Goal: Task Accomplishment & Management: Manage account settings

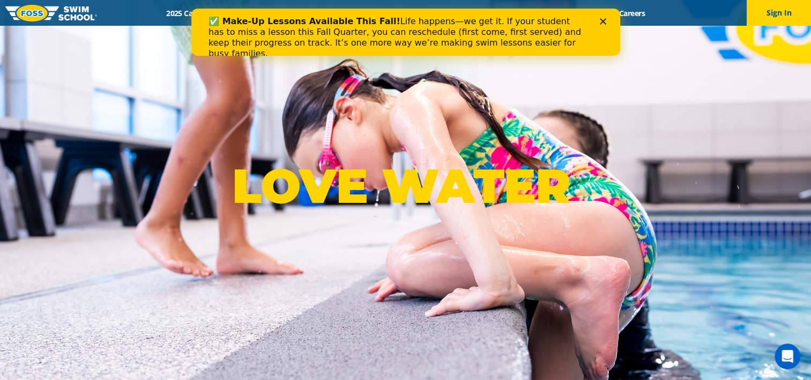
click at [599, 23] on icon "Close" at bounding box center [602, 21] width 6 height 6
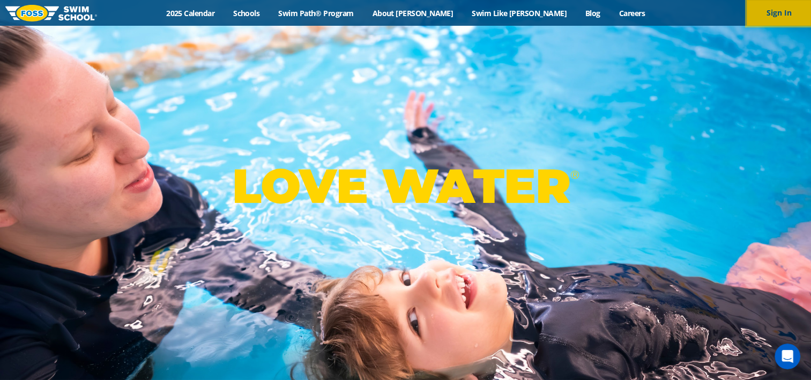
click at [782, 15] on button "Sign In" at bounding box center [779, 13] width 64 height 26
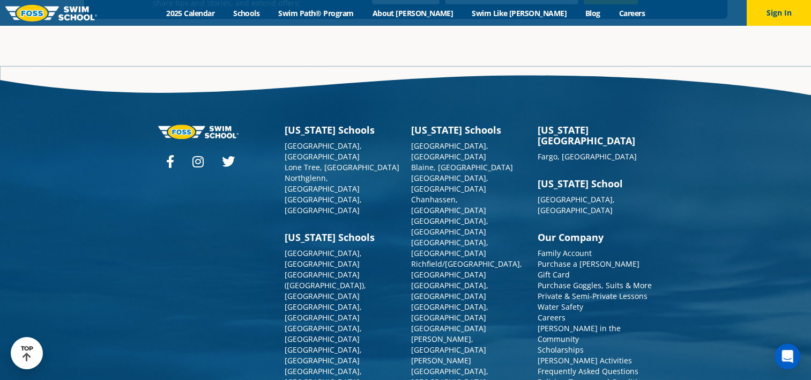
scroll to position [1027, 0]
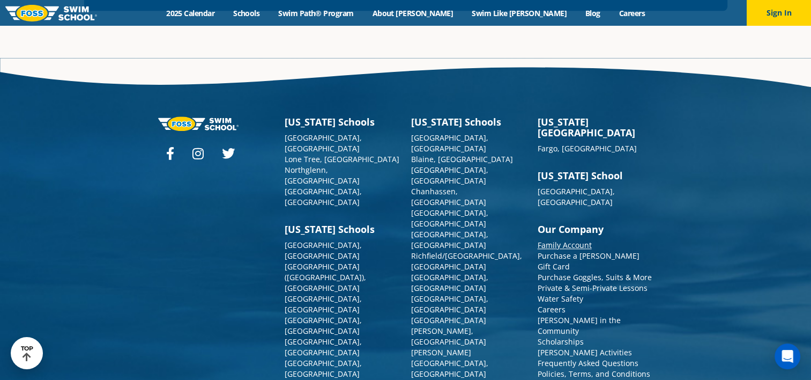
click at [576, 240] on link "Family Account" at bounding box center [565, 245] width 54 height 10
